Goal: Navigation & Orientation: Find specific page/section

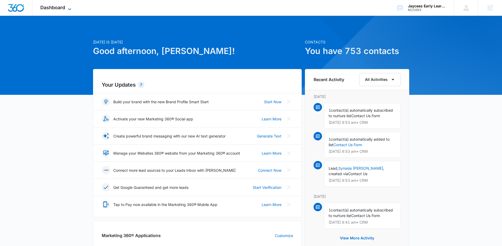
click at [62, 5] on span "Dashboard" at bounding box center [52, 8] width 25 height 6
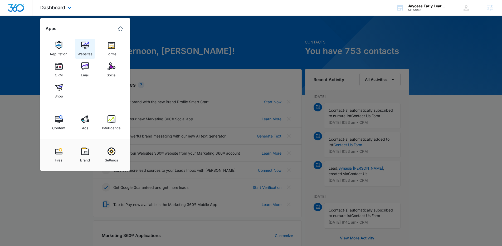
click at [85, 43] on img at bounding box center [85, 45] width 8 height 8
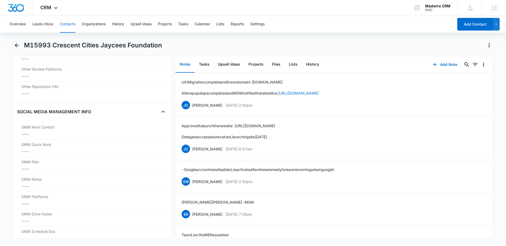
scroll to position [2652, 0]
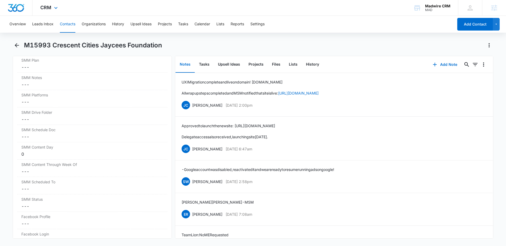
click at [21, 10] on img "Dashboard" at bounding box center [16, 8] width 17 height 8
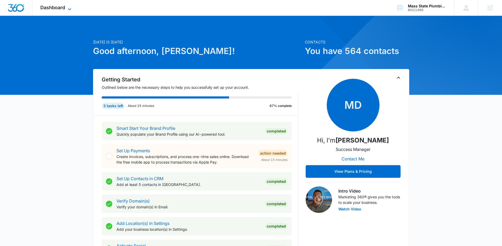
click at [60, 7] on span "Dashboard" at bounding box center [52, 8] width 25 height 6
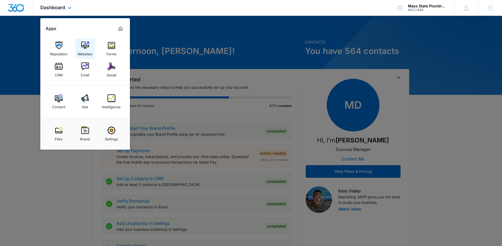
click at [88, 45] on img at bounding box center [85, 45] width 8 height 8
